Goal: Use online tool/utility: Utilize a website feature to perform a specific function

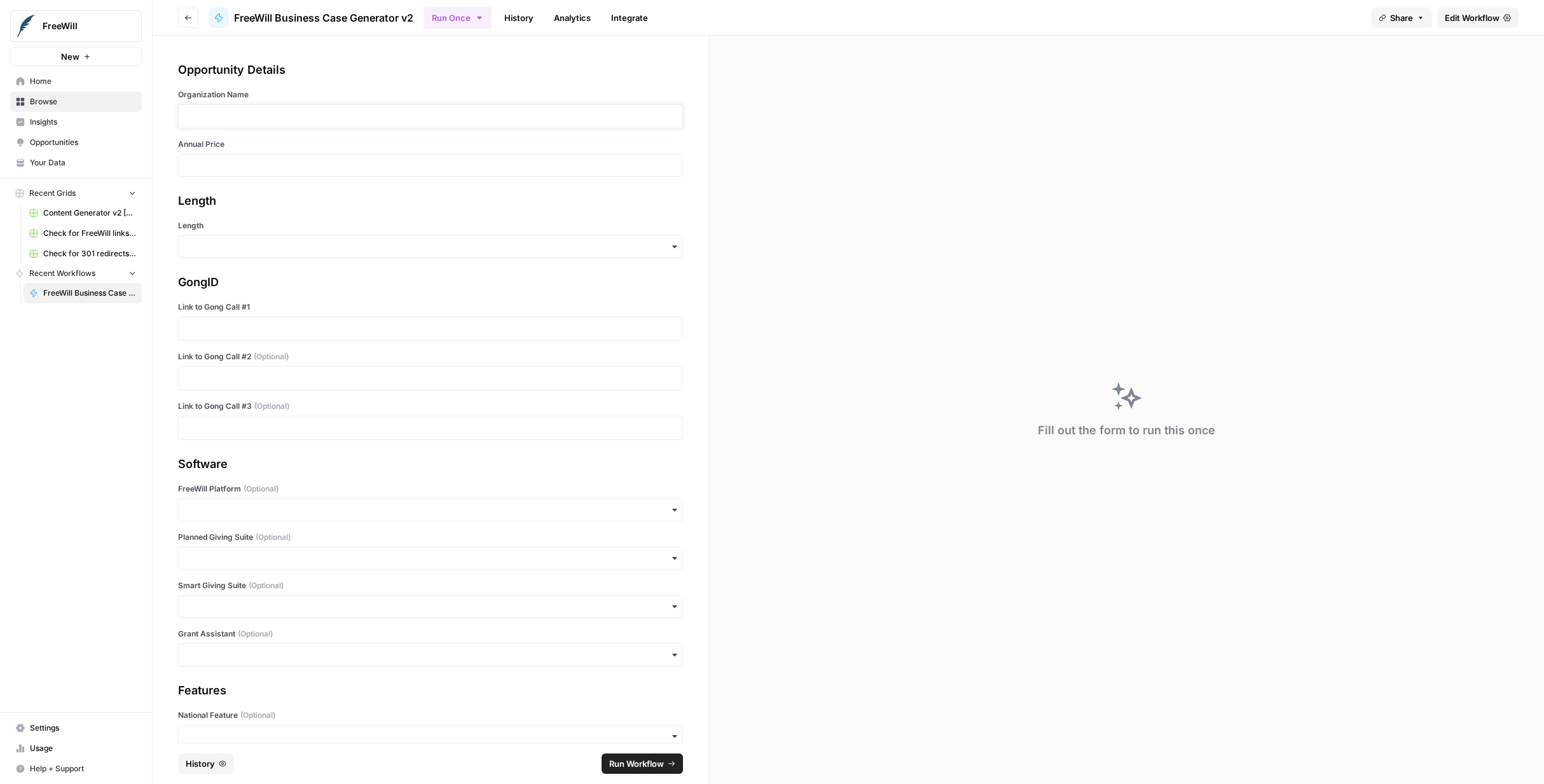
click at [209, 116] on p at bounding box center [431, 116] width 488 height 13
click at [201, 164] on input "Annual Price" at bounding box center [431, 165] width 488 height 11
type input "16000"
click at [235, 252] on input "Length" at bounding box center [431, 247] width 488 height 13
click at [229, 285] on div "Long" at bounding box center [430, 281] width 504 height 24
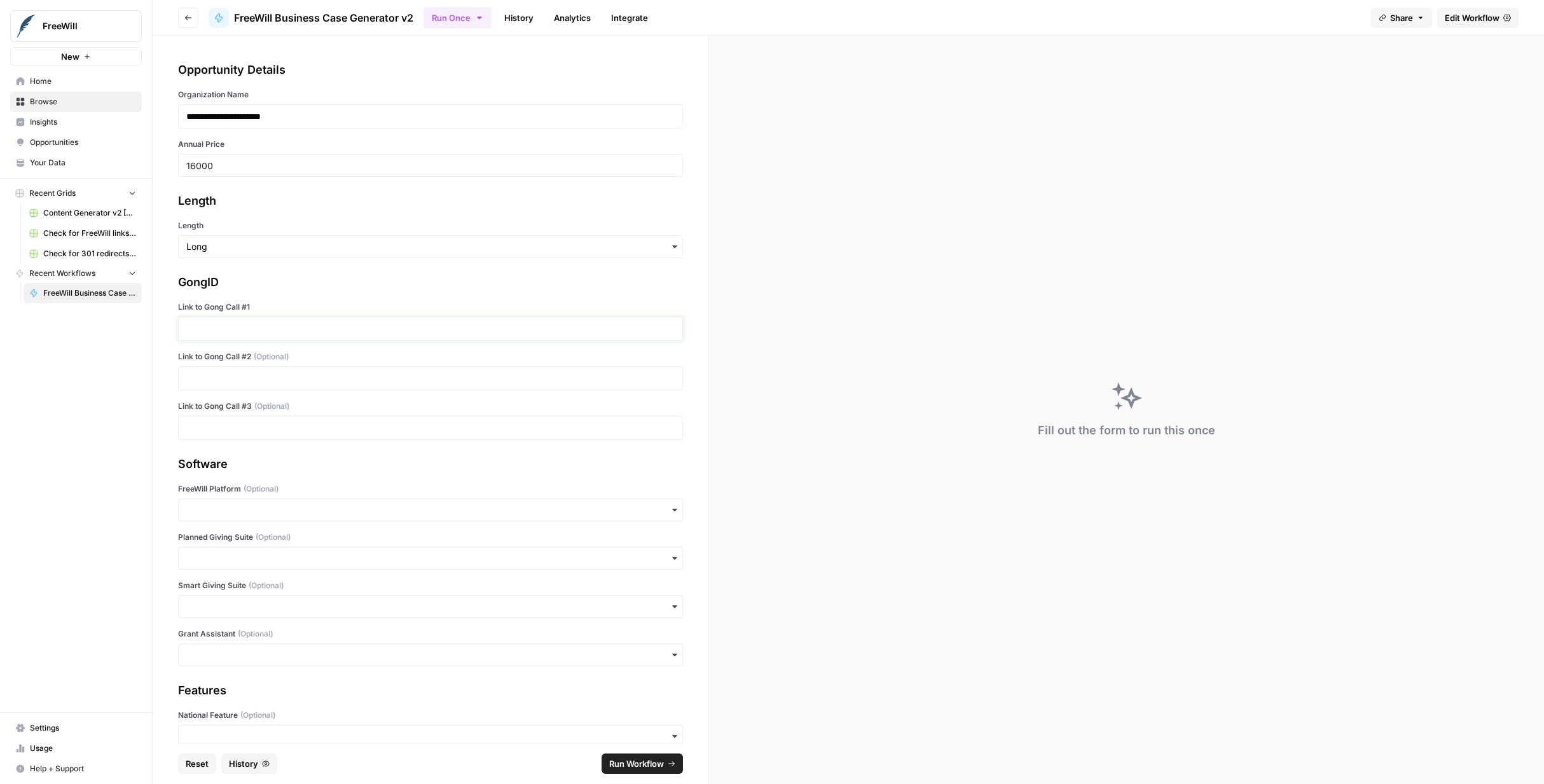
click at [291, 322] on p at bounding box center [431, 328] width 488 height 13
click at [241, 374] on p at bounding box center [431, 378] width 488 height 13
click at [245, 430] on p at bounding box center [431, 428] width 488 height 13
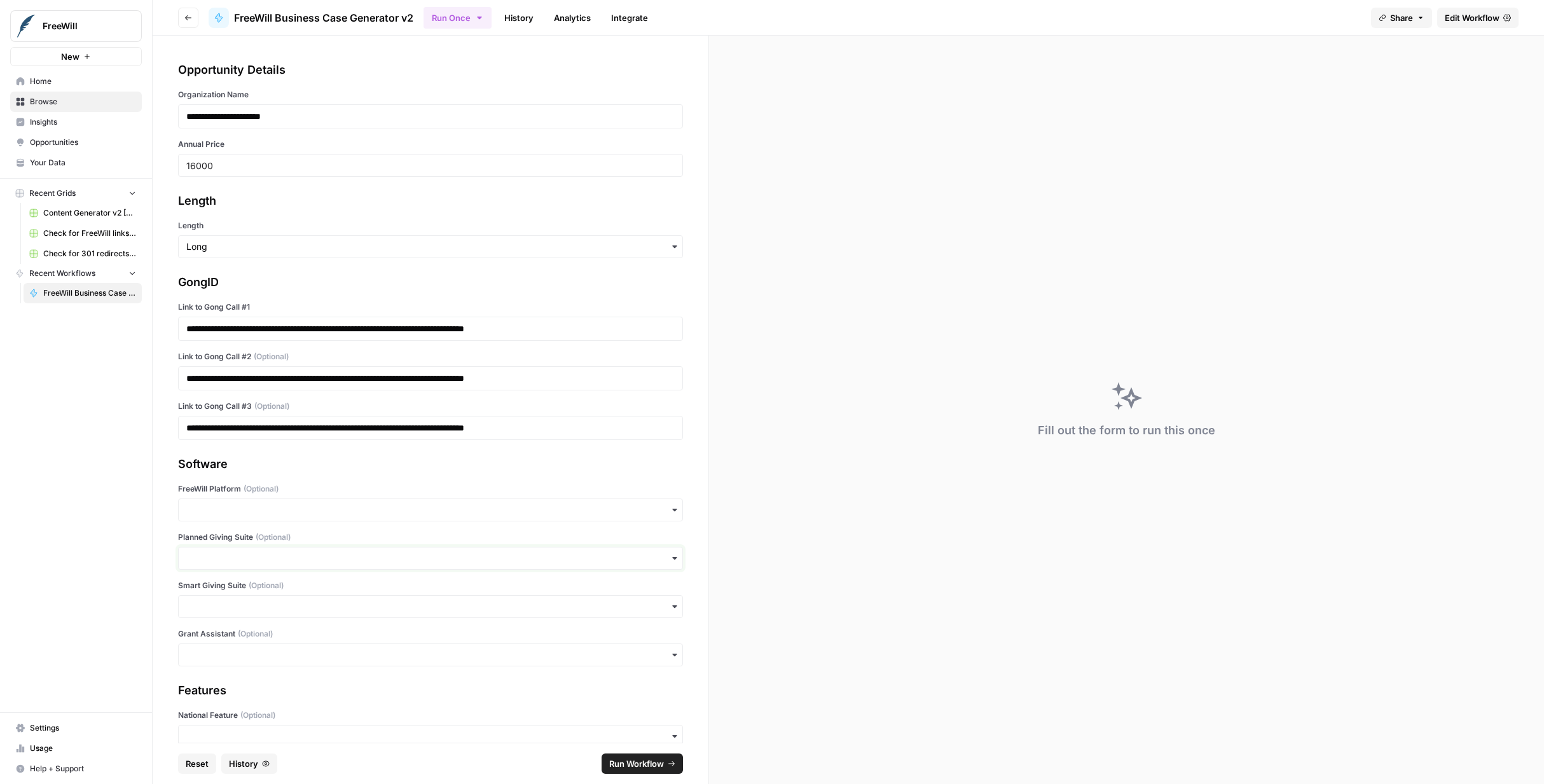
click at [277, 560] on input "Planned Giving Suite (Optional)" at bounding box center [431, 558] width 488 height 13
click at [234, 584] on div "Yes" at bounding box center [430, 593] width 504 height 24
click at [231, 661] on div "button" at bounding box center [430, 655] width 505 height 23
click at [221, 691] on div "Yes" at bounding box center [430, 689] width 504 height 24
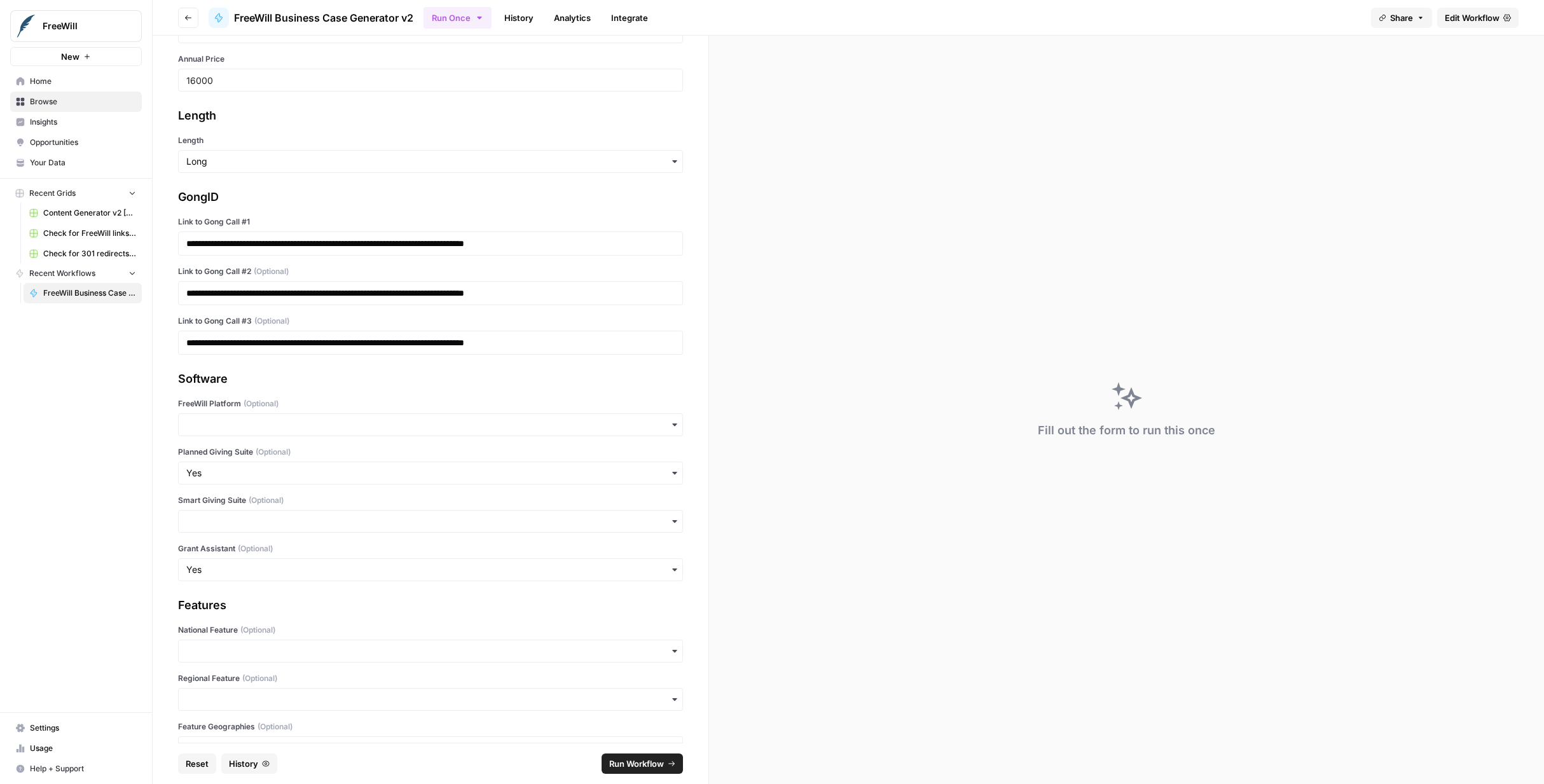
scroll to position [118, 0]
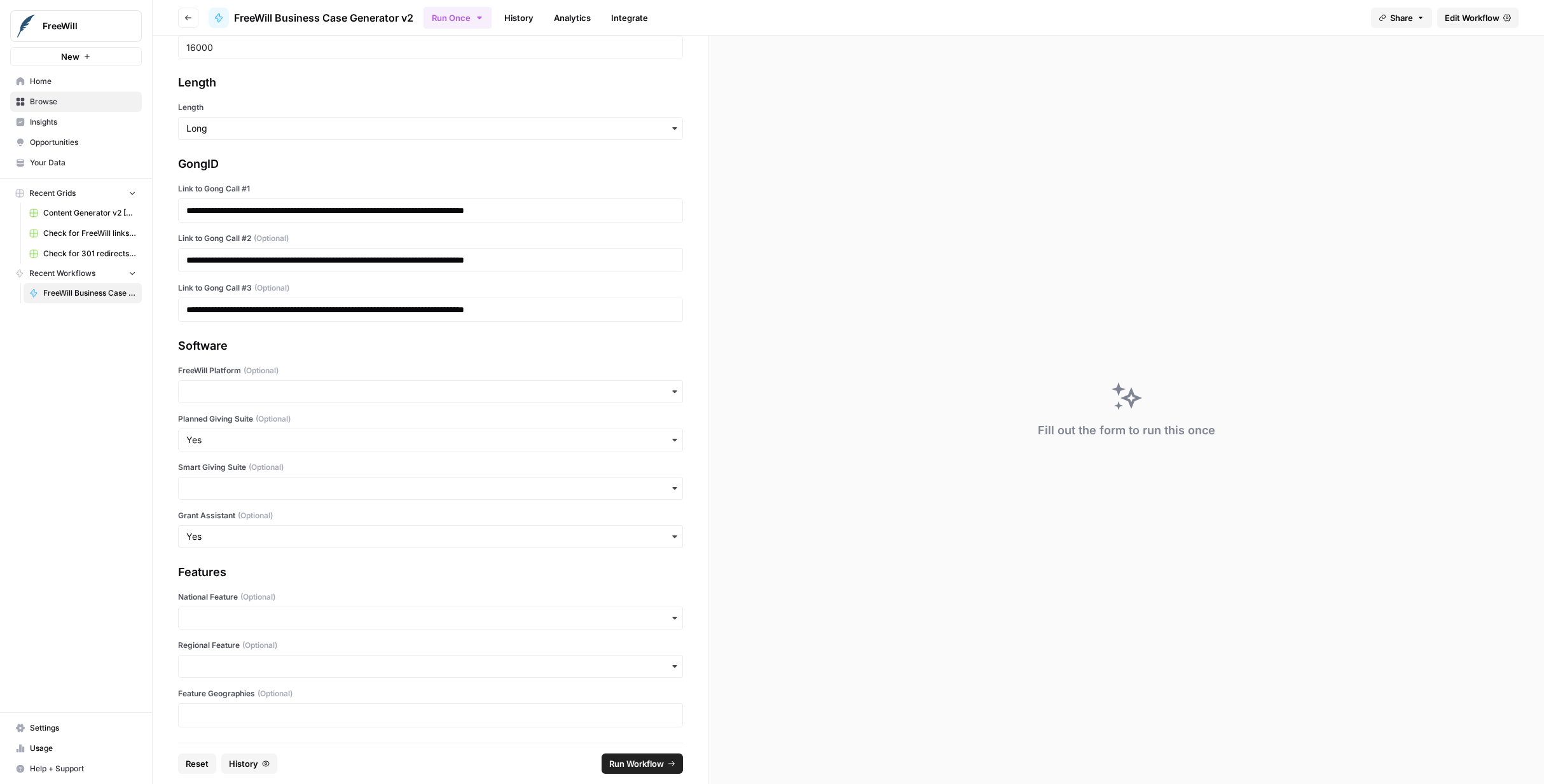
click at [633, 763] on span "Run Workflow" at bounding box center [636, 763] width 55 height 13
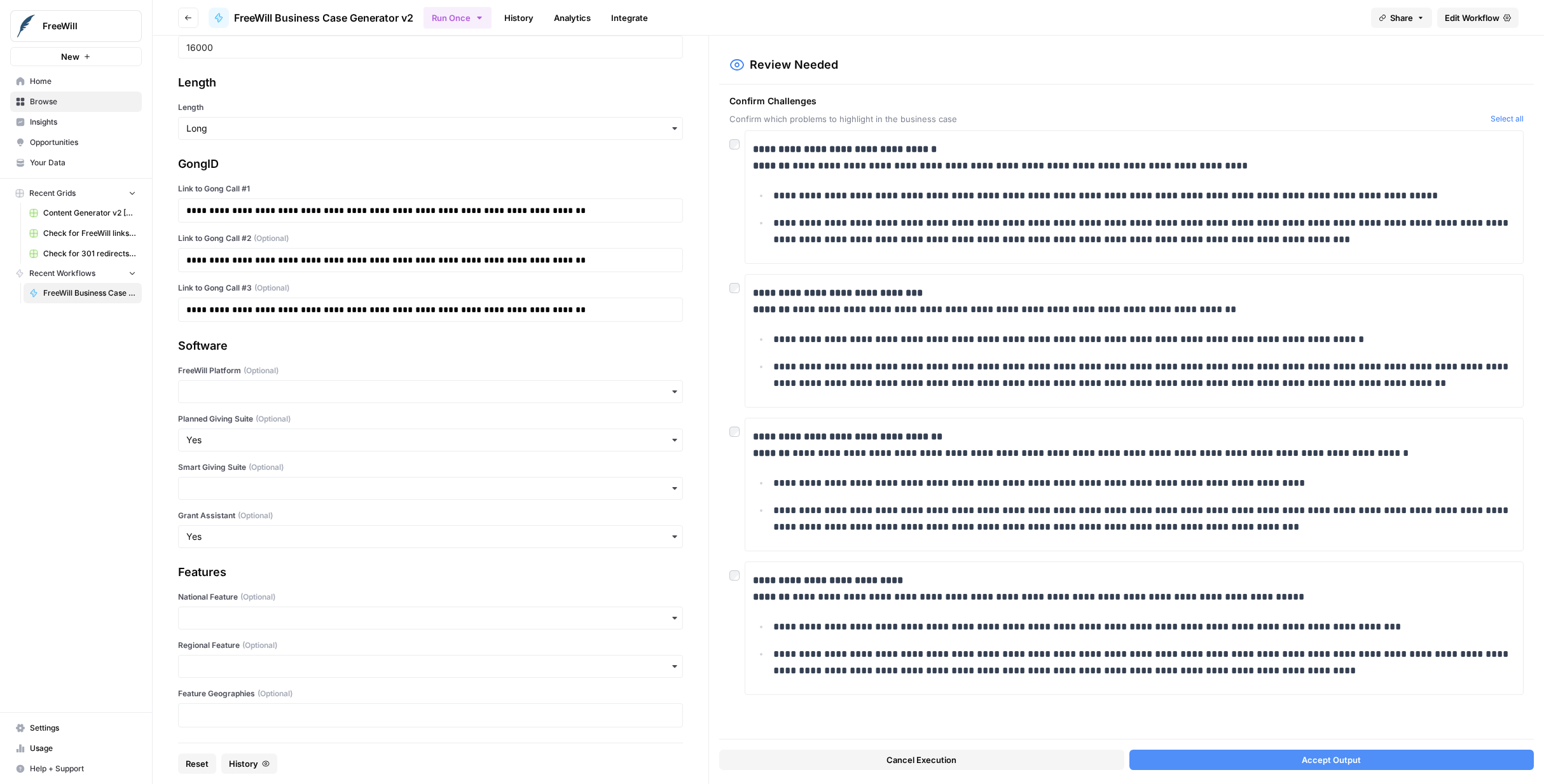
click at [1253, 762] on button "Accept Output" at bounding box center [1332, 760] width 404 height 20
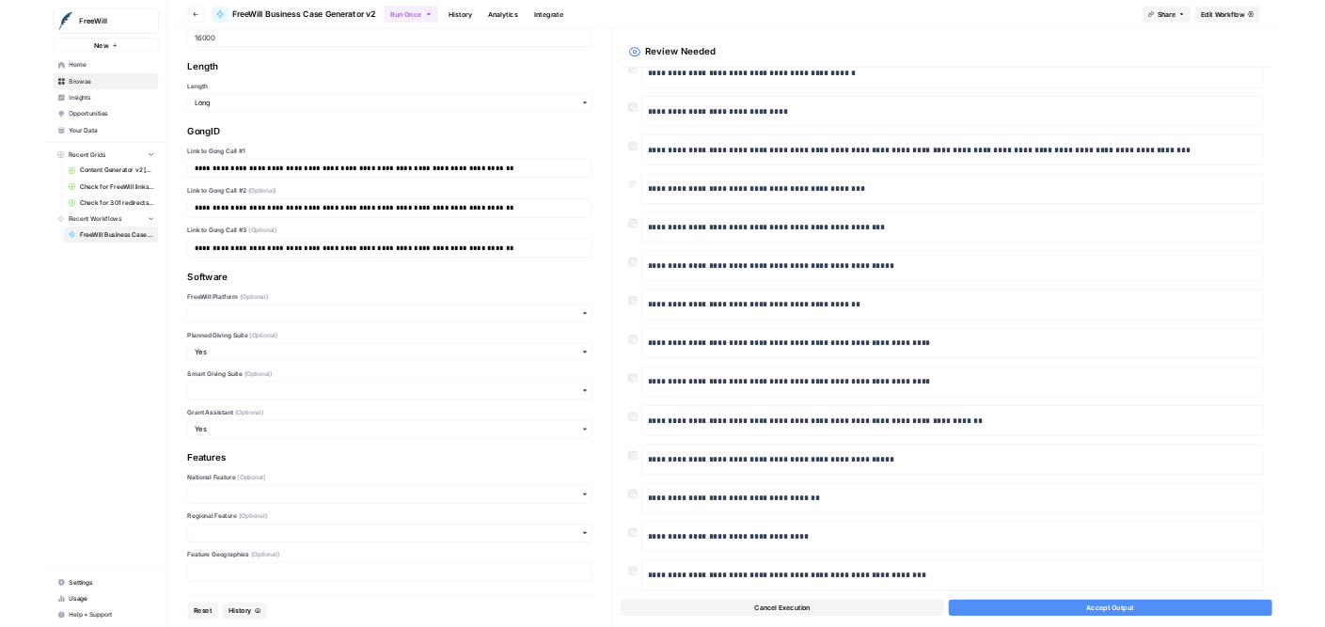
scroll to position [883, 0]
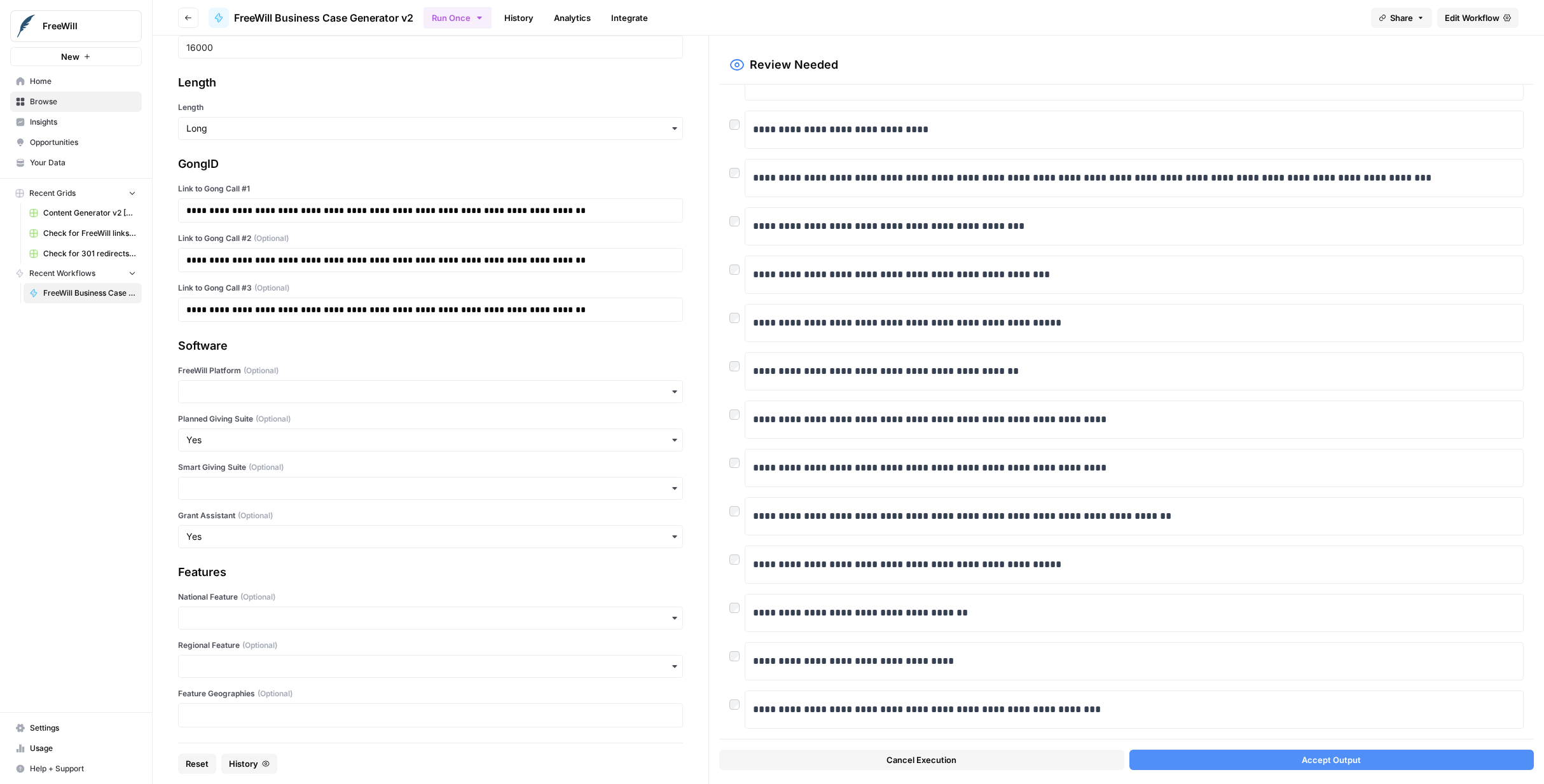
click at [1287, 762] on button "Accept Output" at bounding box center [1332, 760] width 404 height 20
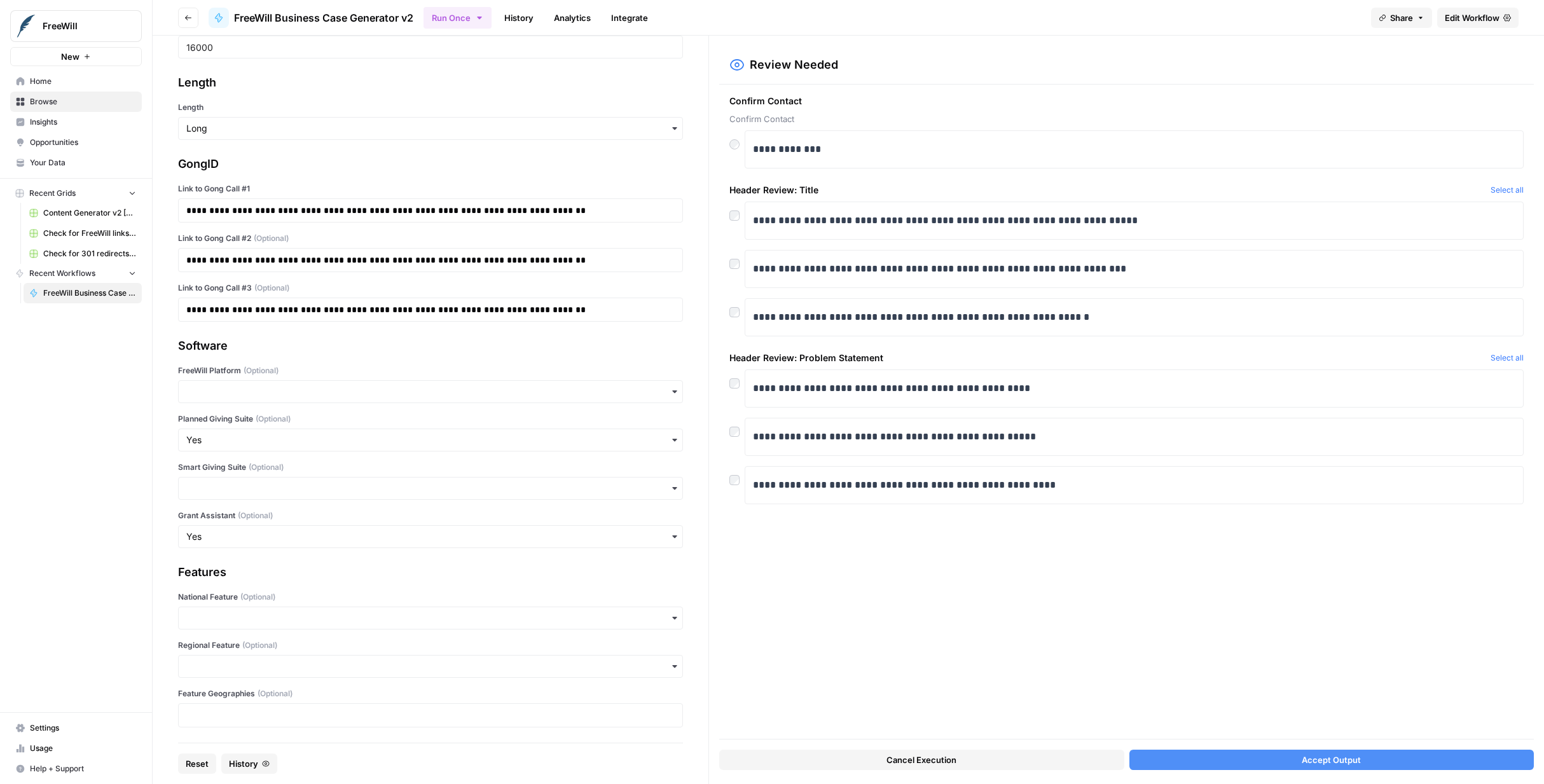
click at [1336, 756] on span "Accept Output" at bounding box center [1331, 760] width 59 height 13
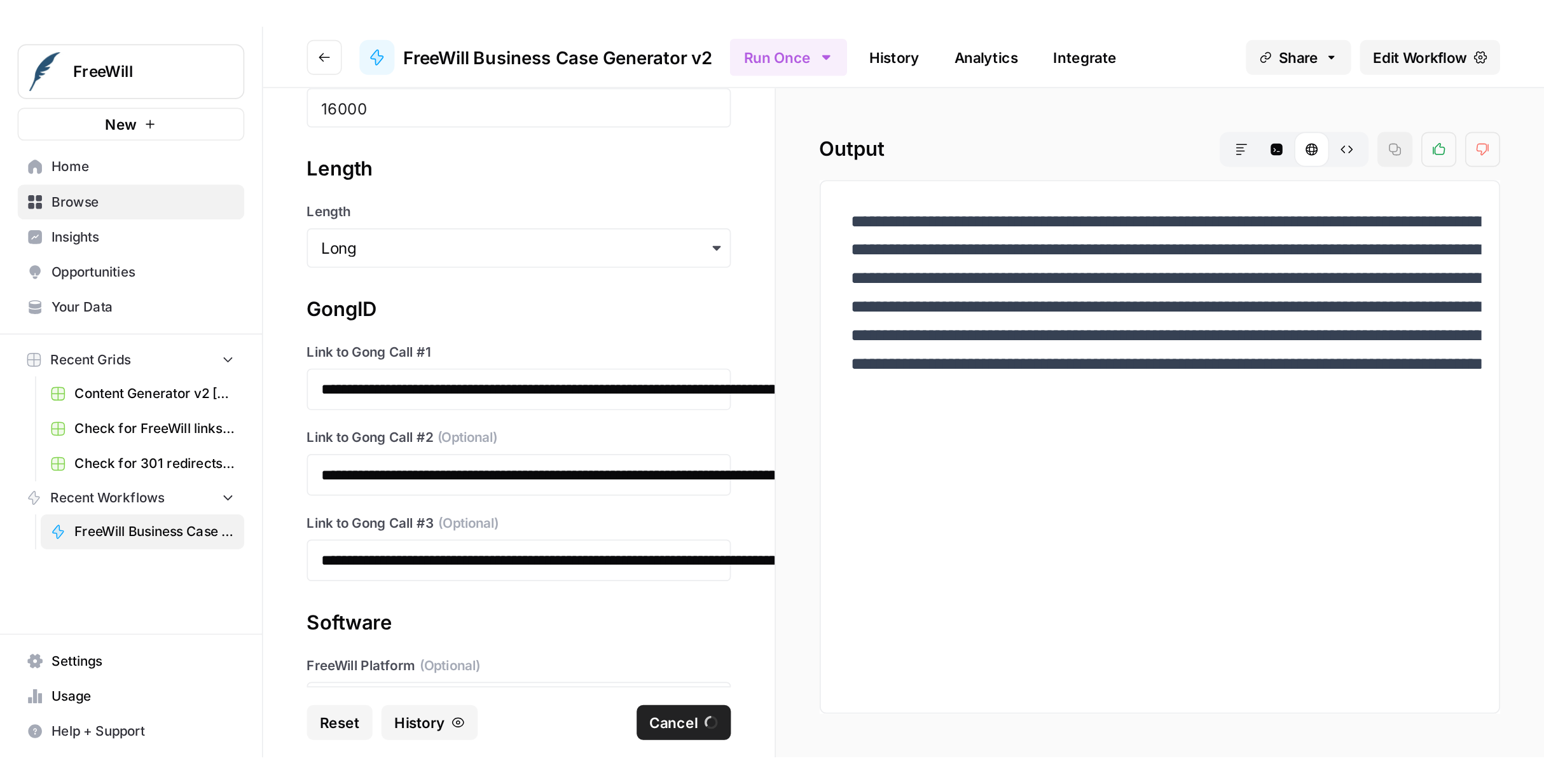
scroll to position [118, 0]
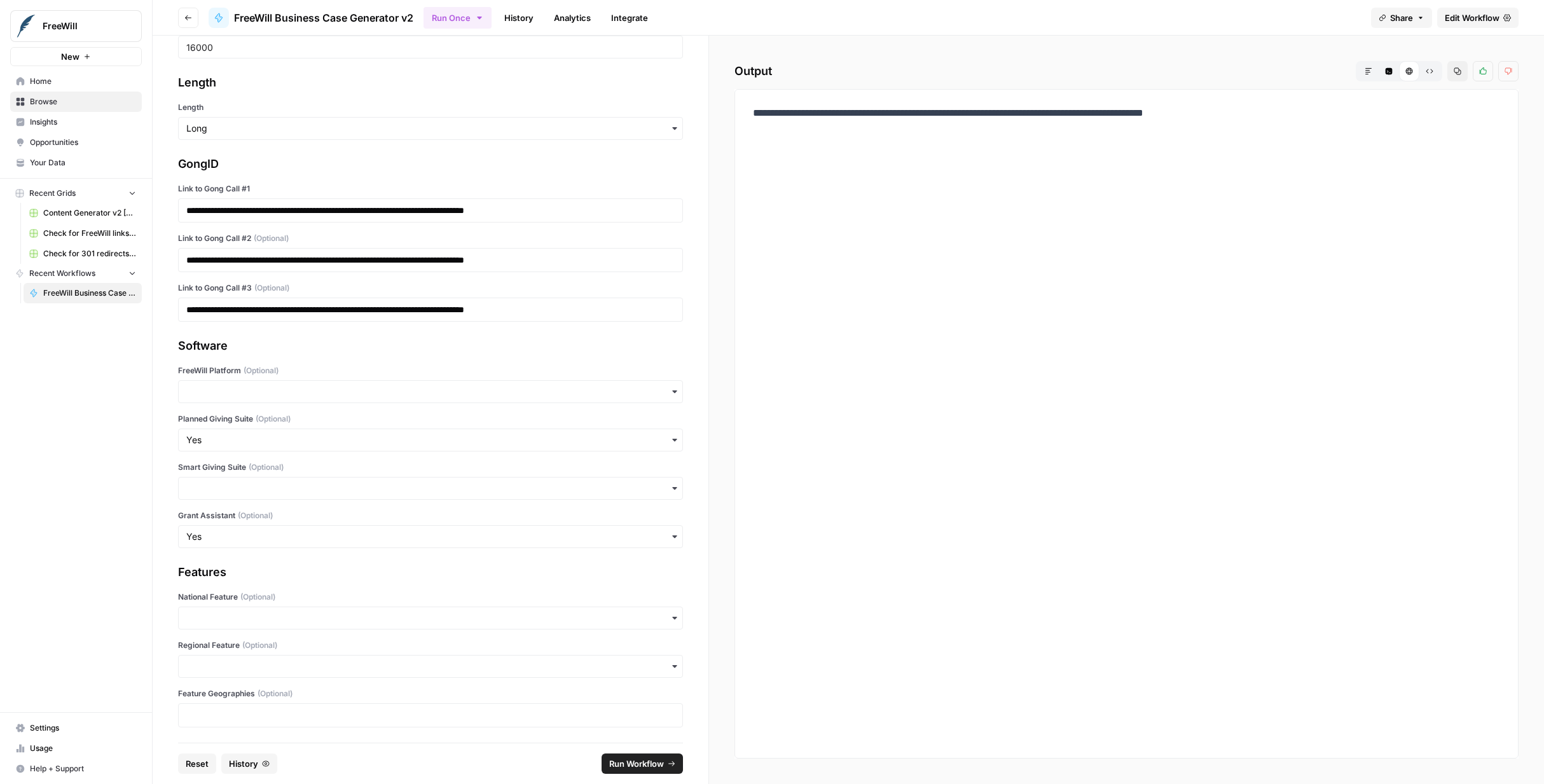
drag, startPoint x: 1260, startPoint y: 116, endPoint x: 812, endPoint y: 119, distance: 448.0
click at [812, 119] on p "**********" at bounding box center [1126, 113] width 747 height 16
copy p "**********"
